Goal: Task Accomplishment & Management: Manage account settings

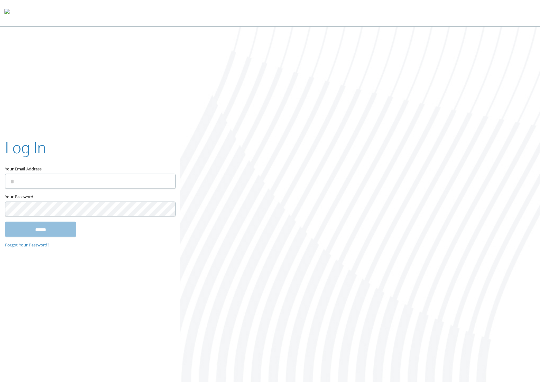
type input "**********"
click at [56, 232] on input "******" at bounding box center [40, 229] width 71 height 15
type input "**********"
click at [56, 227] on input "******" at bounding box center [40, 229] width 71 height 15
